Goal: Communication & Community: Answer question/provide support

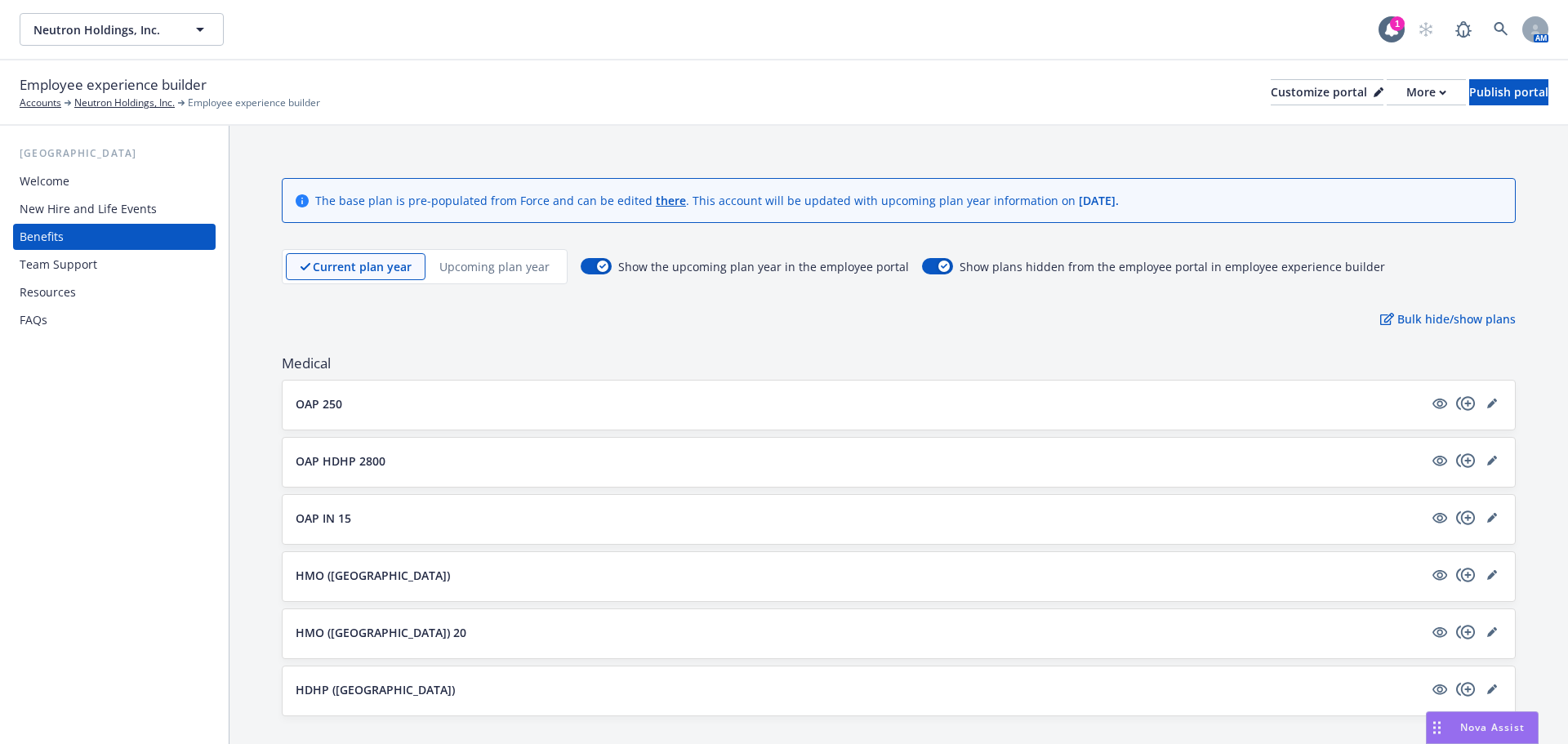
click at [1470, 728] on span "Nova Assist" at bounding box center [1492, 728] width 65 height 14
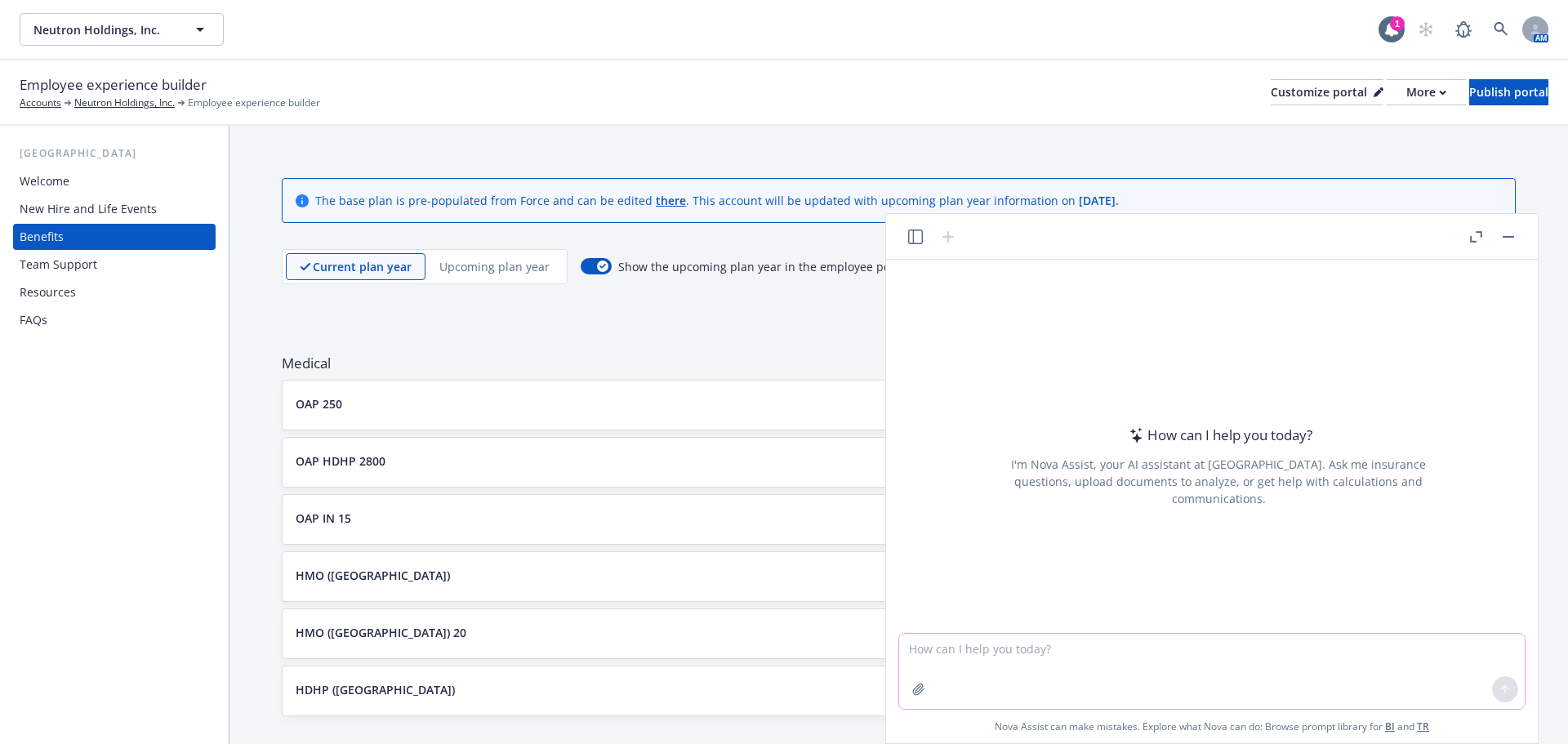
click at [1146, 671] on textarea at bounding box center [1212, 671] width 625 height 75
click at [1208, 650] on textarea "help write this email back to my client letting them know it can be either type…" at bounding box center [1212, 671] width 625 height 75
drag, startPoint x: 1372, startPoint y: 652, endPoint x: 1199, endPoint y: 645, distance: 173.1
click at [1199, 645] on textarea "help write this email back to my client letting them kno it can be either type …" at bounding box center [1212, 671] width 625 height 75
paste textarea "Project photos or LC lifestyle photos, whatever your preference is. It’s for th…"
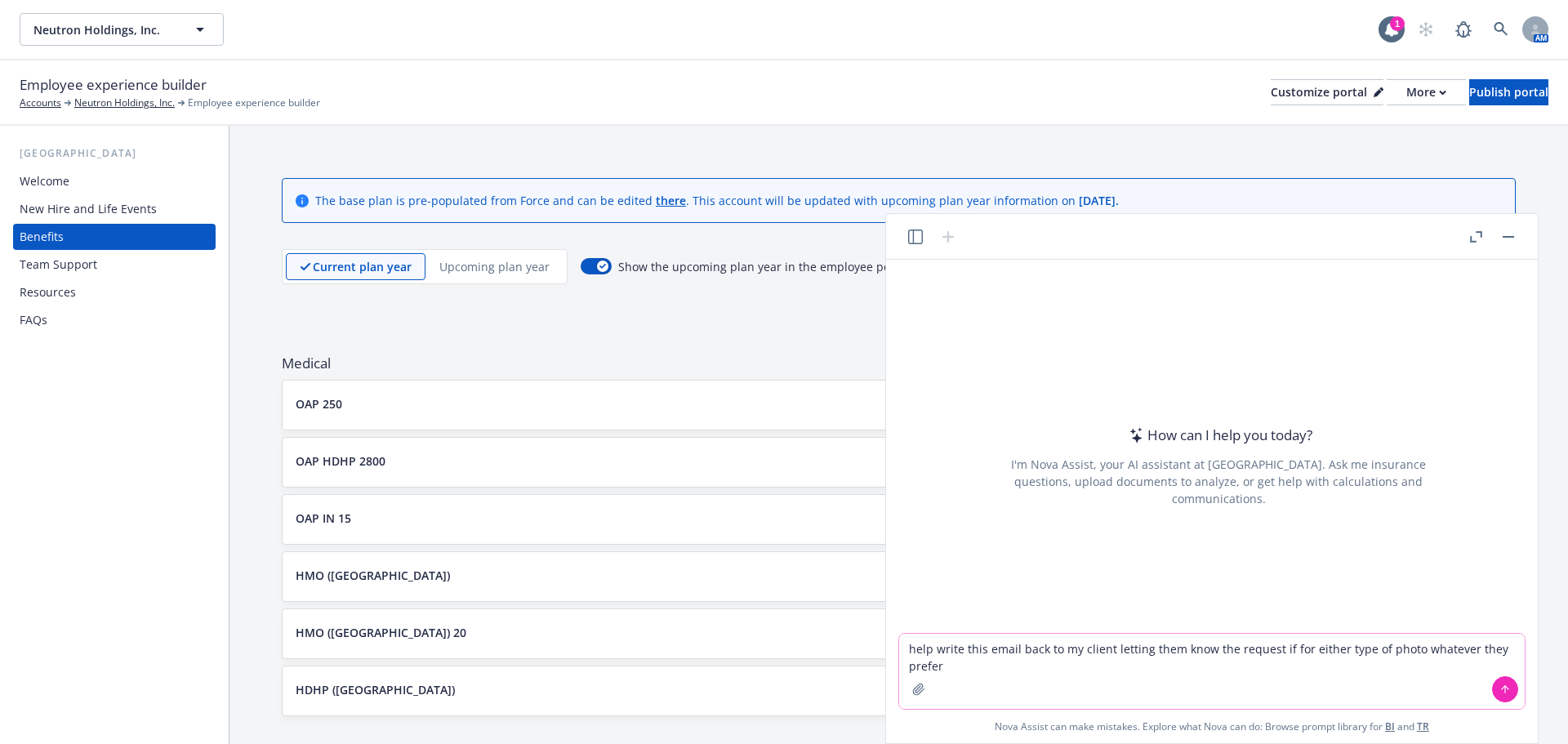
type textarea "help write this email back to my client letting them know the request if for ei…"
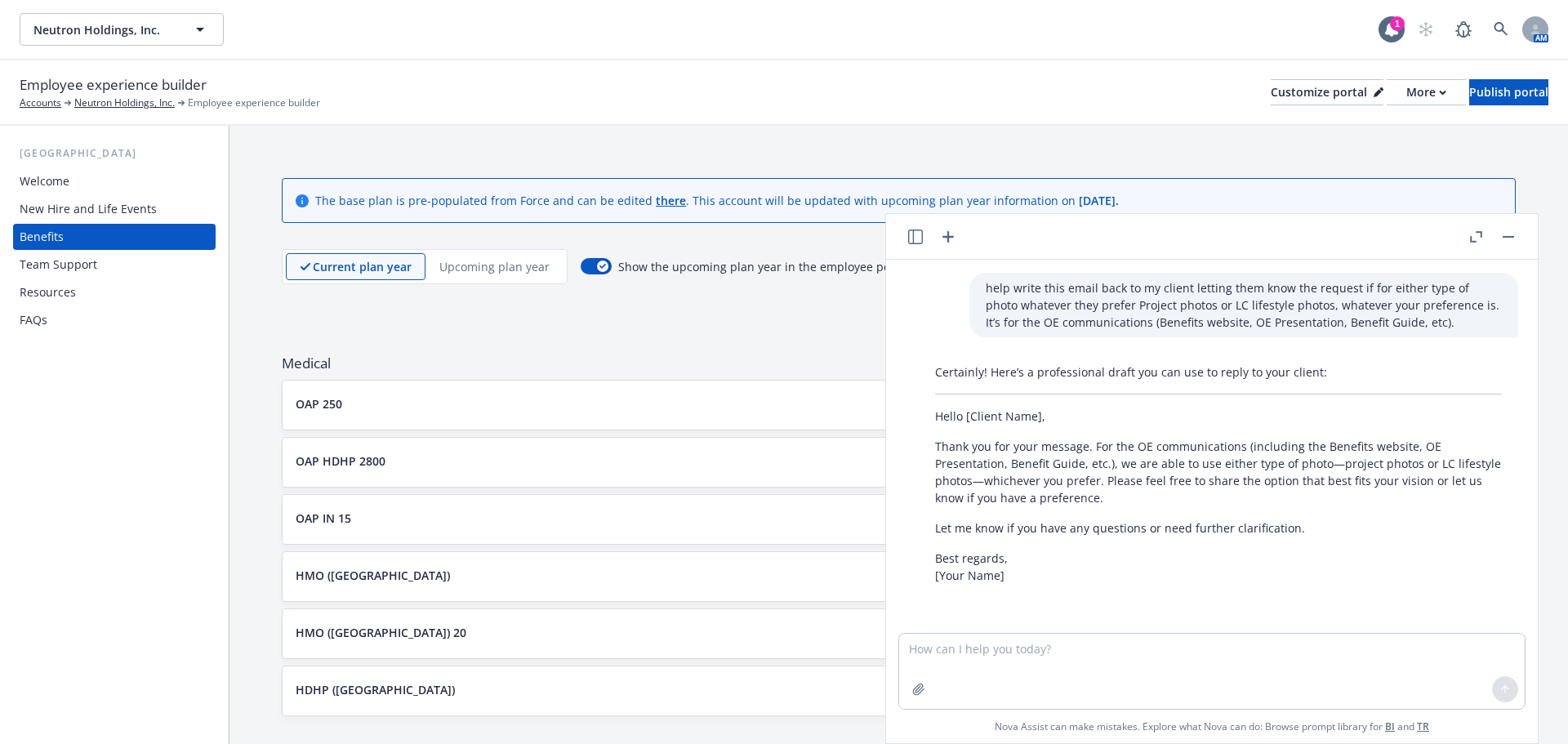
click at [1100, 446] on p "Thank you for your message. For the OE communications (including the Benefits w…" at bounding box center [1218, 472] width 567 height 68
click at [1111, 655] on textarea at bounding box center [1212, 671] width 625 height 75
type textarea "make it less formal but still formal"
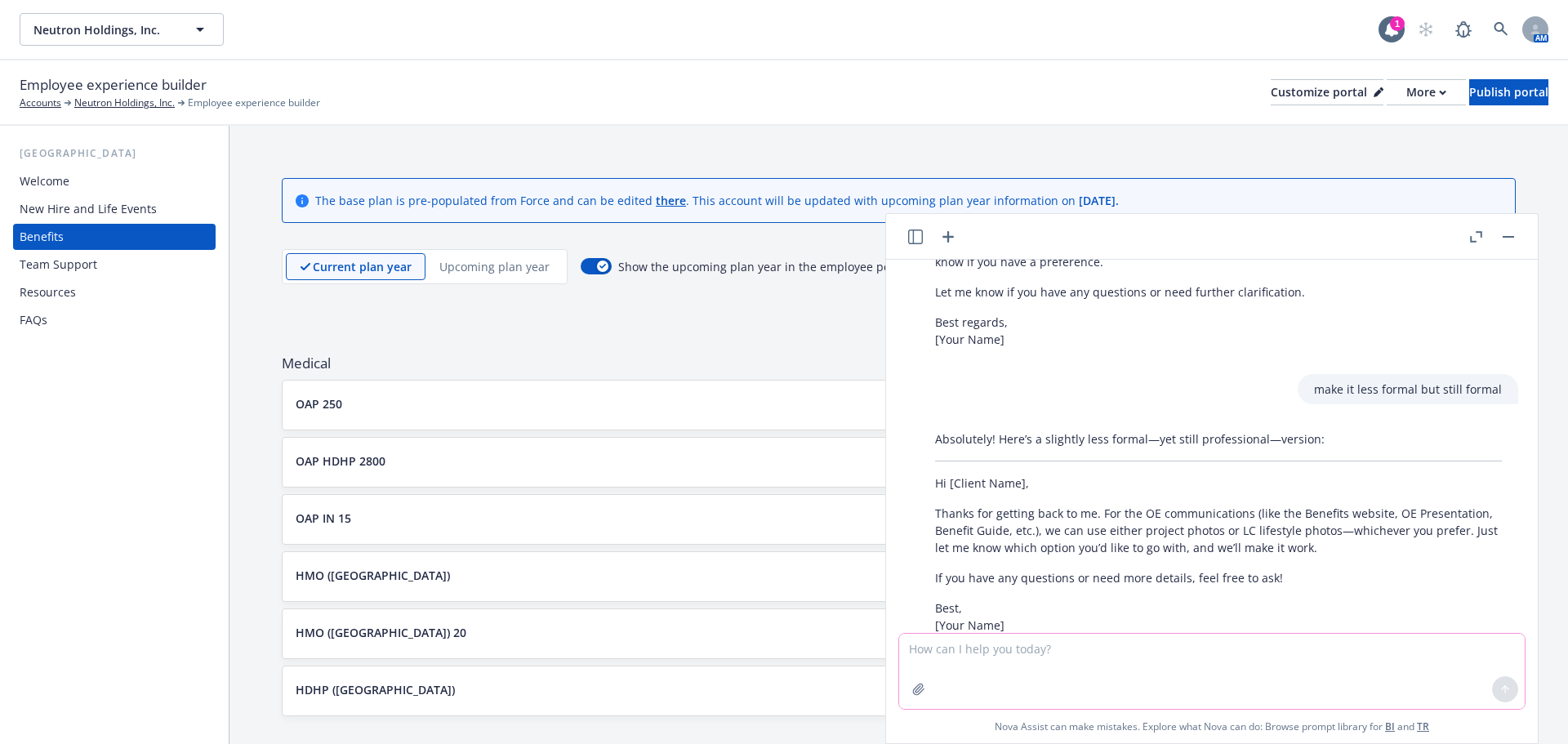
scroll to position [283, 0]
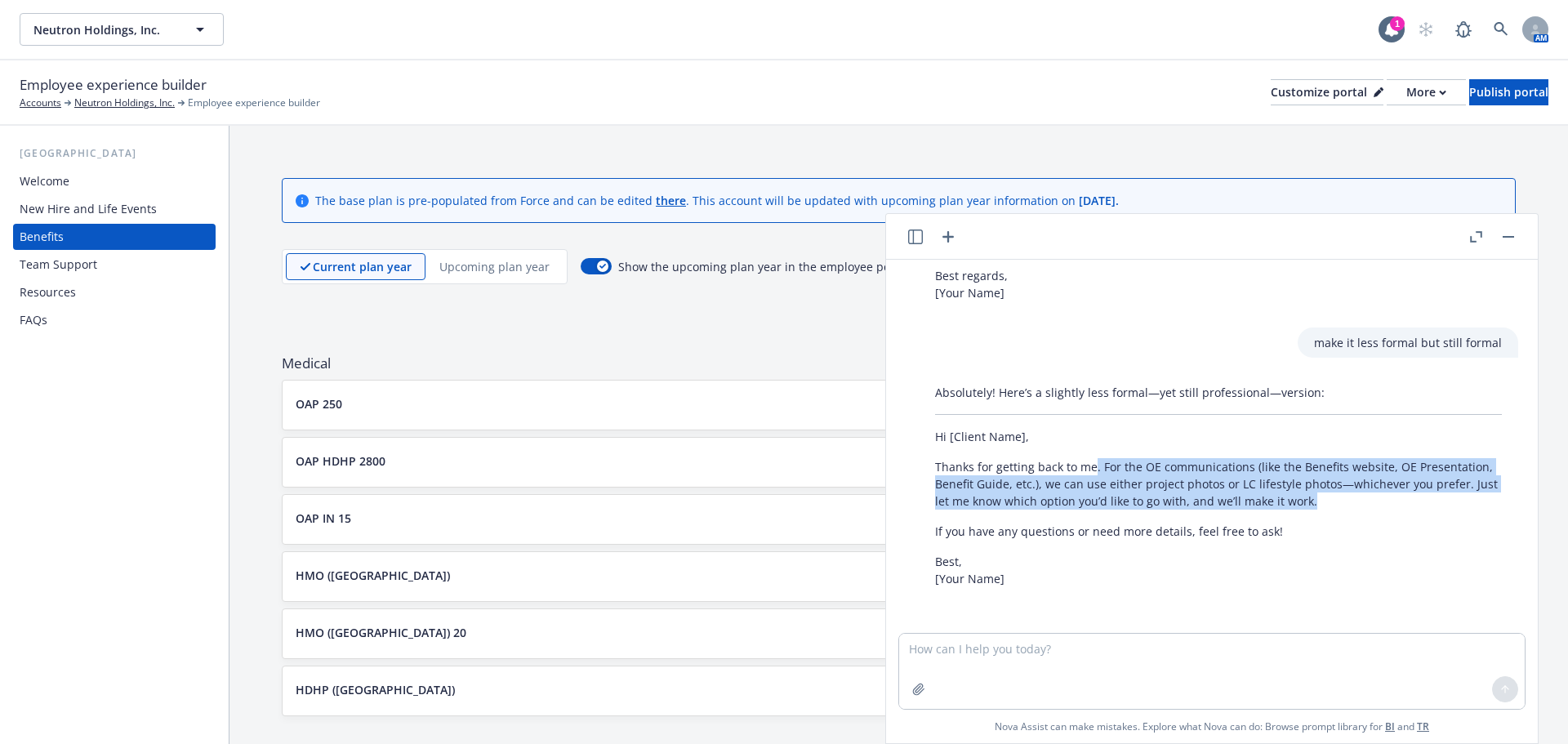
drag, startPoint x: 1093, startPoint y: 462, endPoint x: 1333, endPoint y: 501, distance: 243.1
click at [1333, 501] on p "Thanks for getting back to me. For the OE communications (like the Benefits web…" at bounding box center [1218, 484] width 567 height 52
copy p ". For the OE communications (like the Benefits website, OE Presentation, Benefi…"
click at [1029, 649] on textarea at bounding box center [1212, 671] width 625 height 75
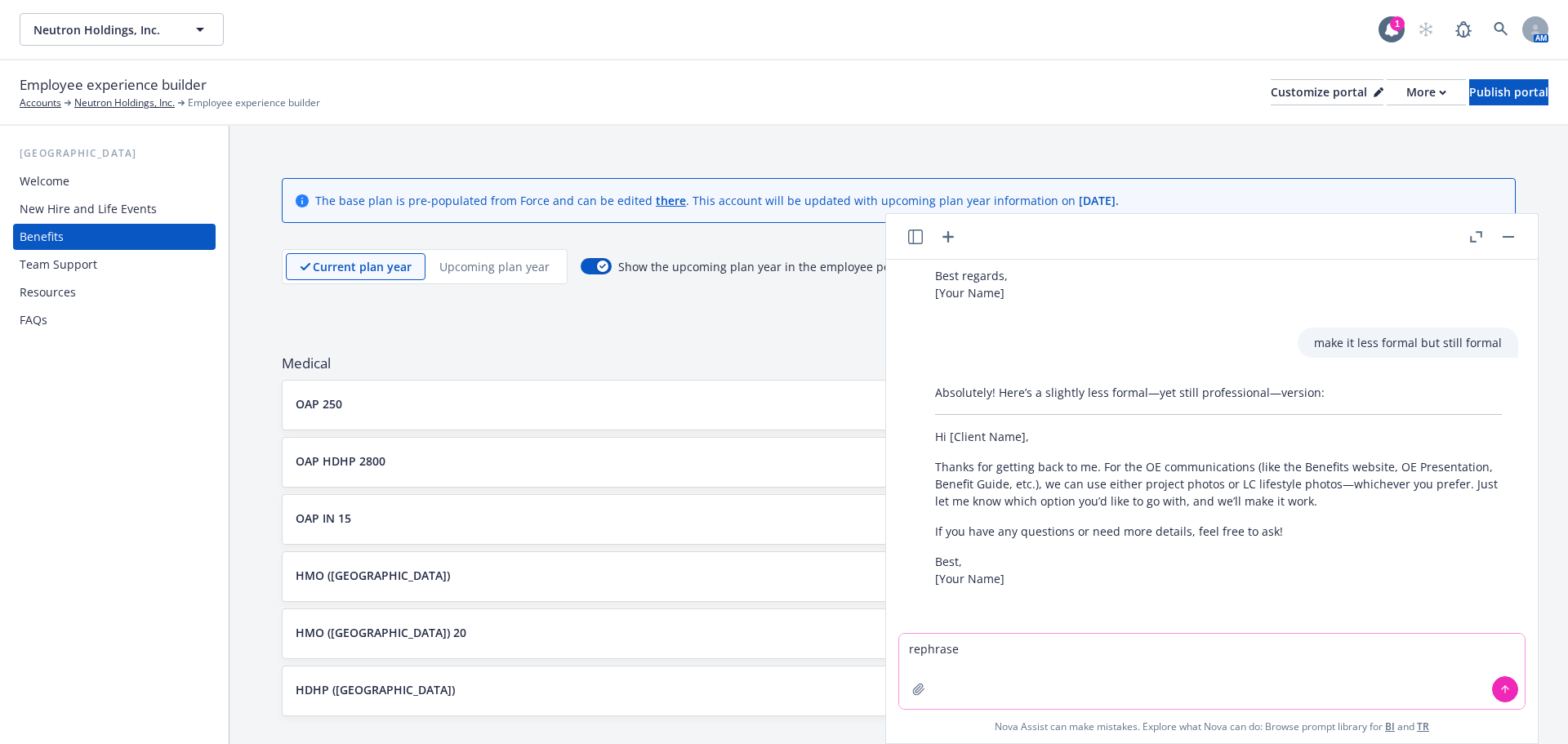
paste textarea "Either types of photos will work, whatever you prefer. These will be used in th…"
type textarea "rephrase Either types of photos will work, whatever you prefer. These will be u…"
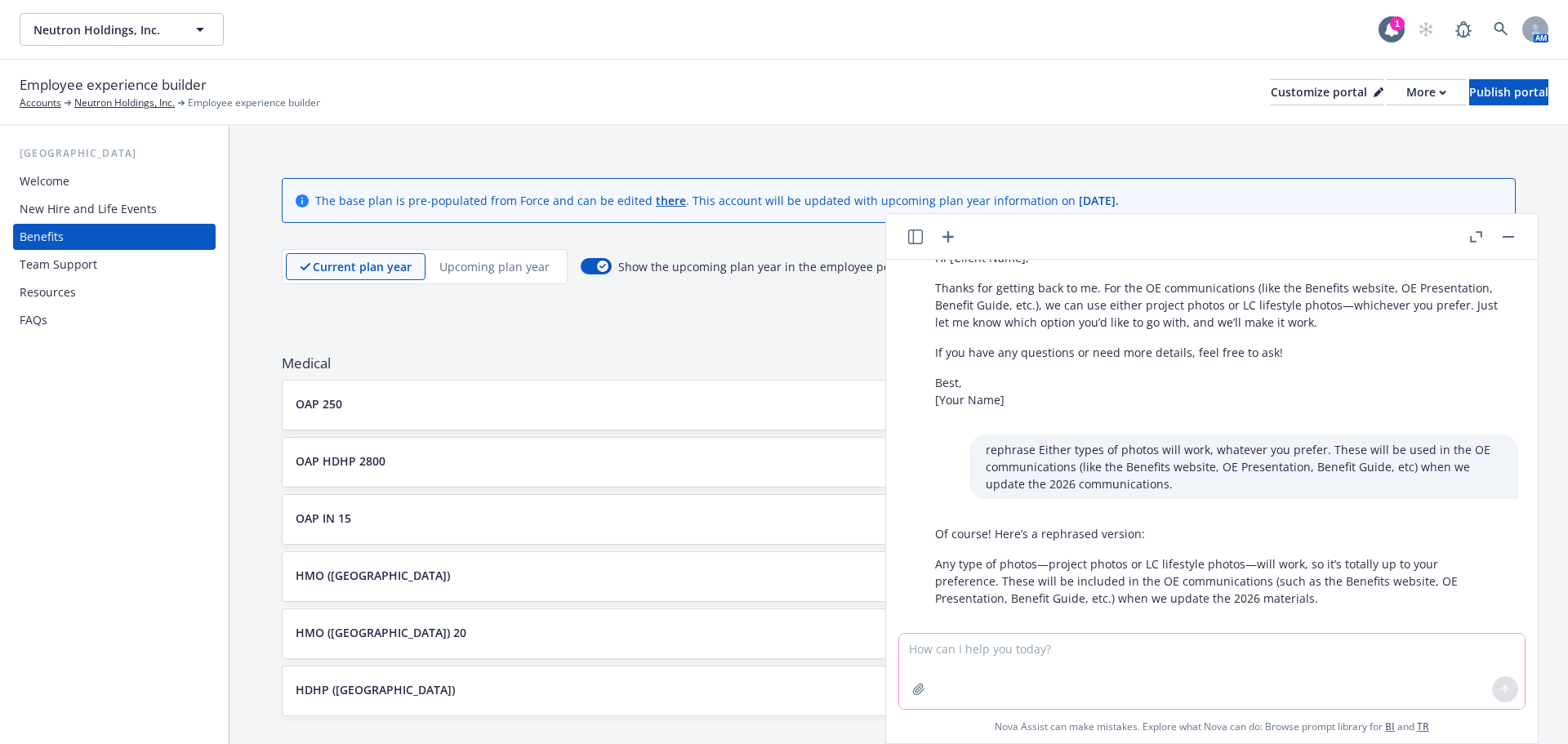
scroll to position [481, 0]
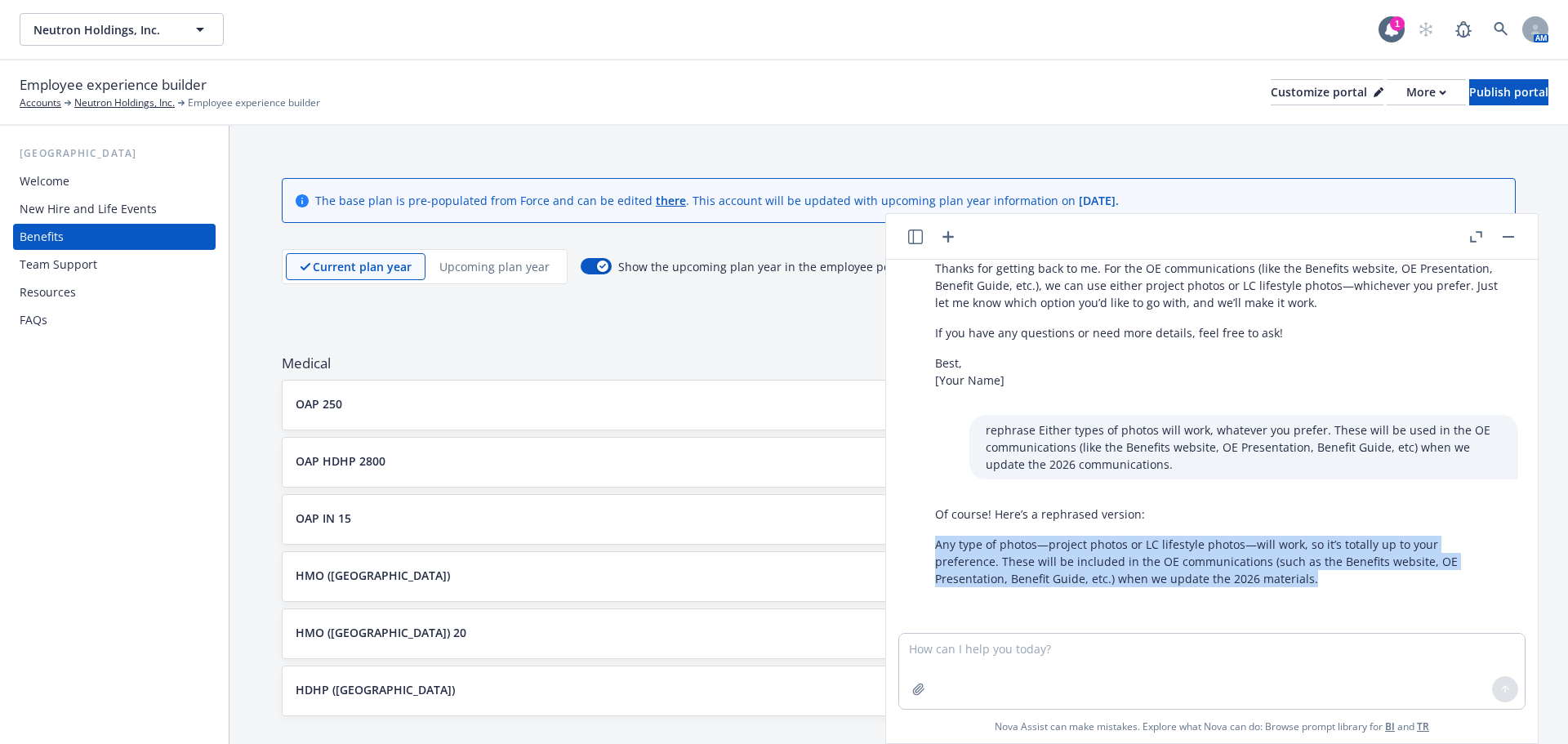
drag, startPoint x: 1314, startPoint y: 581, endPoint x: 907, endPoint y: 545, distance: 408.6
click at [907, 545] on div "Of course! Here’s a rephrased version: Any type of photos—project photos or LC …" at bounding box center [1218, 547] width 625 height 95
copy p "Any type of photos—project photos or LC lifestyle photos—will work, so it’s tot…"
